Goal: Check status: Check status

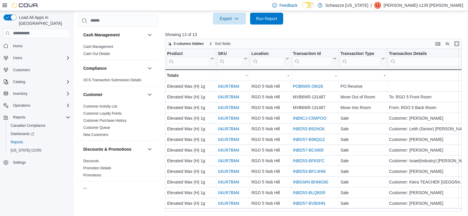
scroll to position [11, 0]
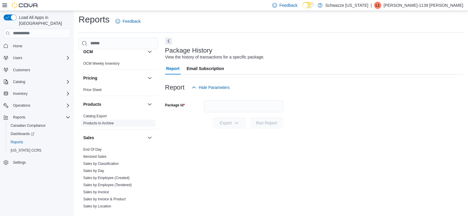
scroll to position [384, 0]
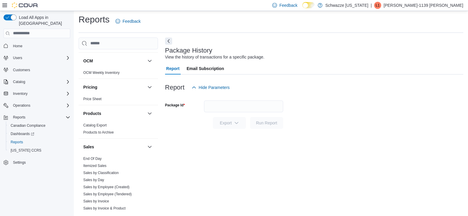
scroll to position [354, 0]
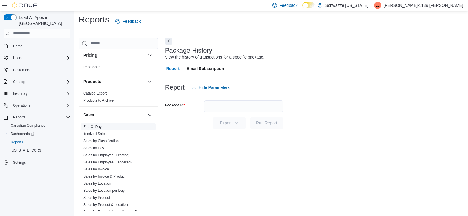
click at [95, 125] on link "End Of Day" at bounding box center [92, 127] width 18 height 4
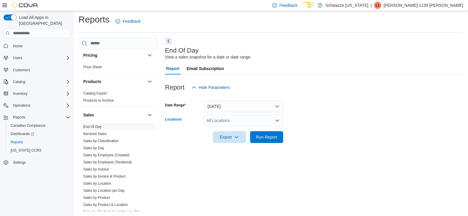
click at [222, 120] on div "All Locations" at bounding box center [243, 121] width 79 height 12
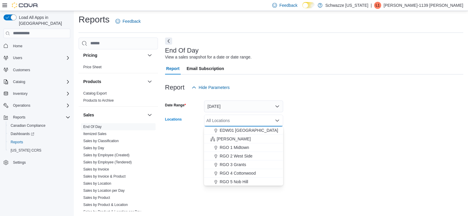
scroll to position [148, 0]
click at [231, 179] on span "RGO 5 Nob Hill" at bounding box center [234, 180] width 28 height 6
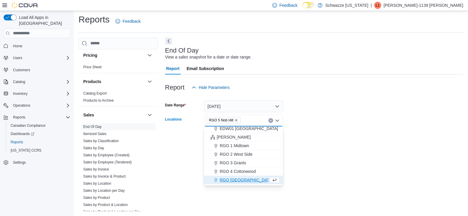
click at [348, 140] on form "Date Range [DATE] Locations RGO 5 [GEOGRAPHIC_DATA] Combo box. Selected. RGO 5 …" at bounding box center [314, 118] width 298 height 50
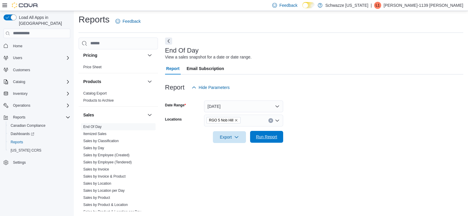
click at [275, 135] on span "Run Report" at bounding box center [266, 137] width 21 height 6
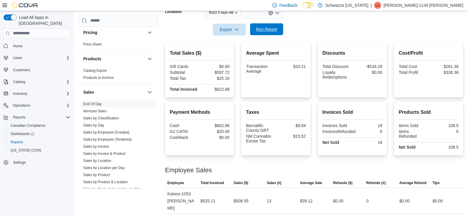
scroll to position [120, 0]
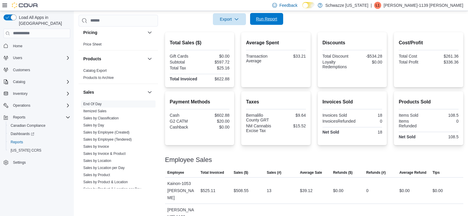
click at [276, 136] on div "Taxes Bernalillo County GRT $9.64 NM Cannabis Excise Tax $15.52" at bounding box center [275, 118] width 69 height 54
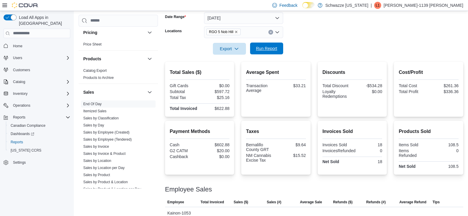
click at [271, 48] on span "Run Report" at bounding box center [266, 48] width 21 height 6
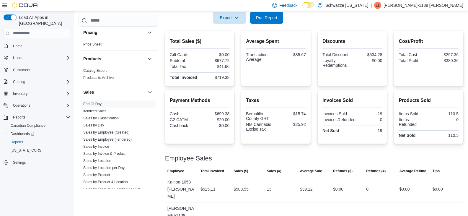
scroll to position [50, 0]
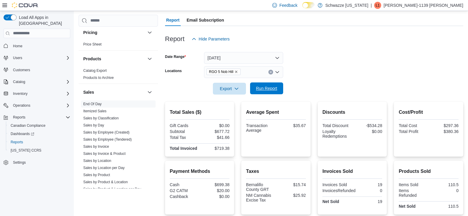
click at [266, 89] on span "Run Report" at bounding box center [266, 88] width 21 height 6
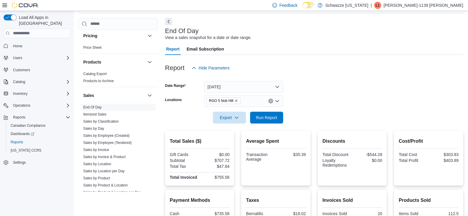
scroll to position [21, 0]
click at [248, 83] on button "[DATE]" at bounding box center [243, 87] width 79 height 12
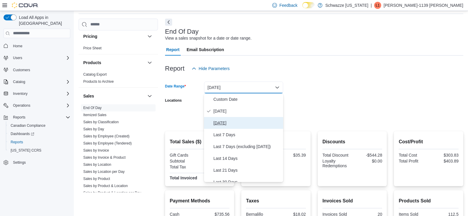
click at [243, 119] on button "[DATE]" at bounding box center [243, 123] width 79 height 12
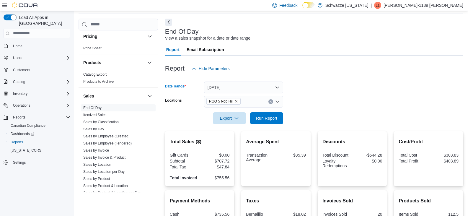
click at [275, 111] on div at bounding box center [314, 109] width 298 height 5
click at [274, 113] on span "Run Report" at bounding box center [267, 118] width 26 height 12
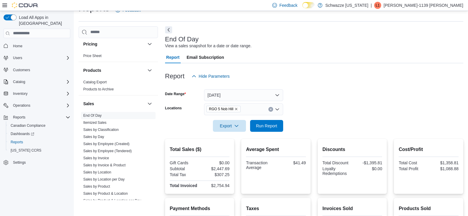
scroll to position [11, 0]
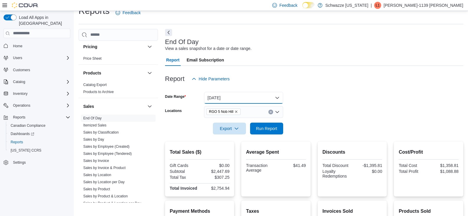
click at [267, 98] on button "[DATE]" at bounding box center [243, 98] width 79 height 12
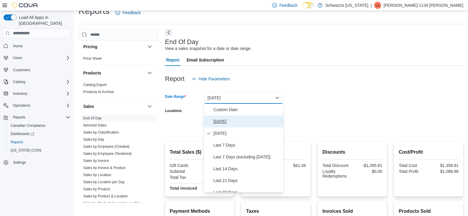
click at [229, 118] on span "[DATE]" at bounding box center [246, 121] width 67 height 7
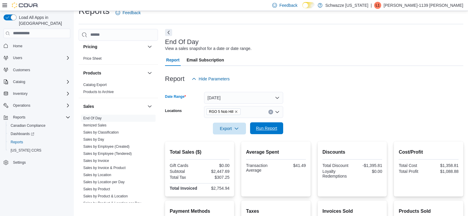
click at [260, 127] on span "Run Report" at bounding box center [266, 128] width 21 height 6
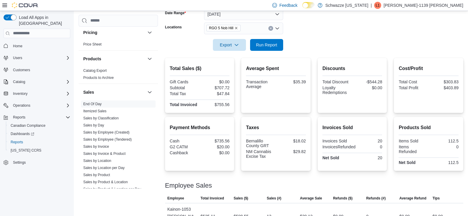
scroll to position [50, 0]
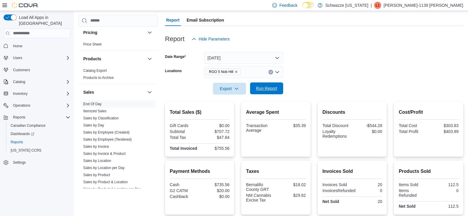
click at [275, 83] on span "Run Report" at bounding box center [267, 88] width 26 height 12
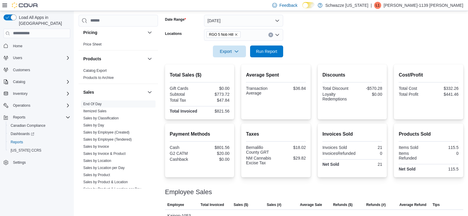
scroll to position [21, 0]
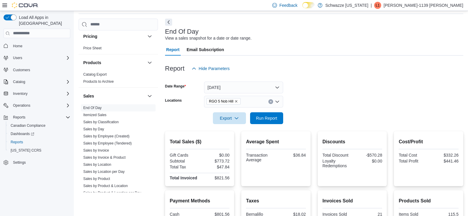
click at [253, 101] on div "RGO 5 Nob Hill" at bounding box center [243, 102] width 79 height 12
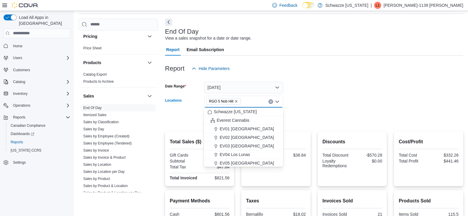
click at [271, 101] on icon "Clear input" at bounding box center [270, 101] width 1 height 1
click at [243, 114] on span "Schwazze [US_STATE]" at bounding box center [235, 112] width 43 height 6
click at [319, 110] on div at bounding box center [314, 109] width 298 height 5
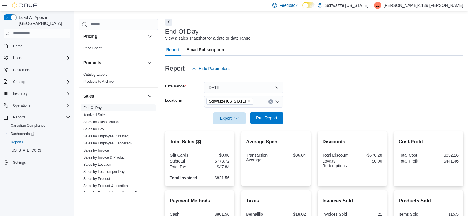
click at [268, 119] on span "Run Report" at bounding box center [266, 118] width 21 height 6
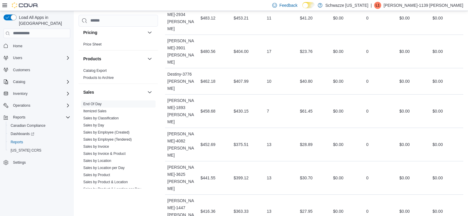
scroll to position [2143, 0]
